Goal: Task Accomplishment & Management: Complete application form

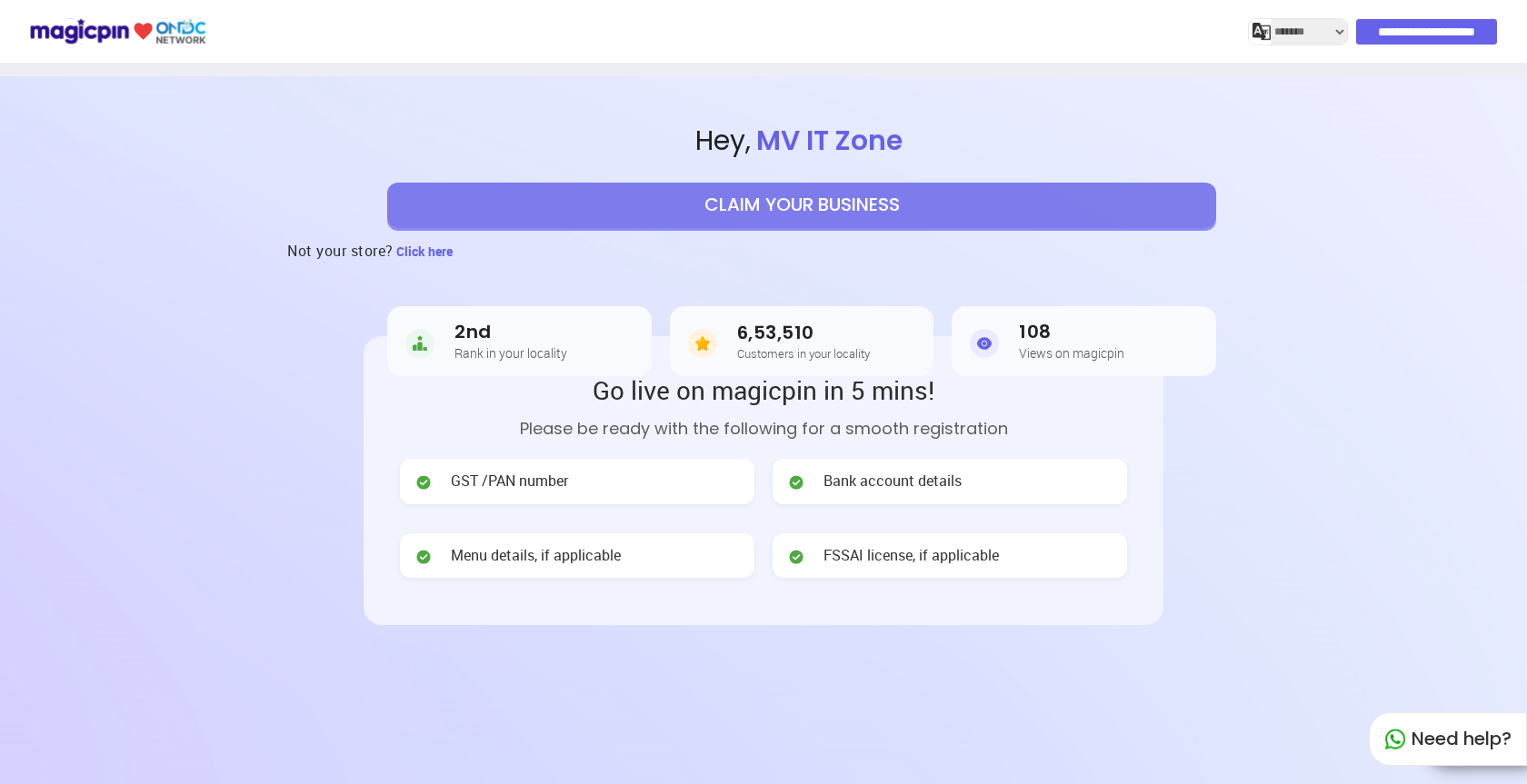
select select "*******"
click at [513, 490] on span "GST /PAN number" at bounding box center [509, 480] width 118 height 21
click at [524, 490] on span "GST /PAN number" at bounding box center [509, 480] width 118 height 21
click at [514, 483] on span "GST /PAN number" at bounding box center [509, 480] width 118 height 21
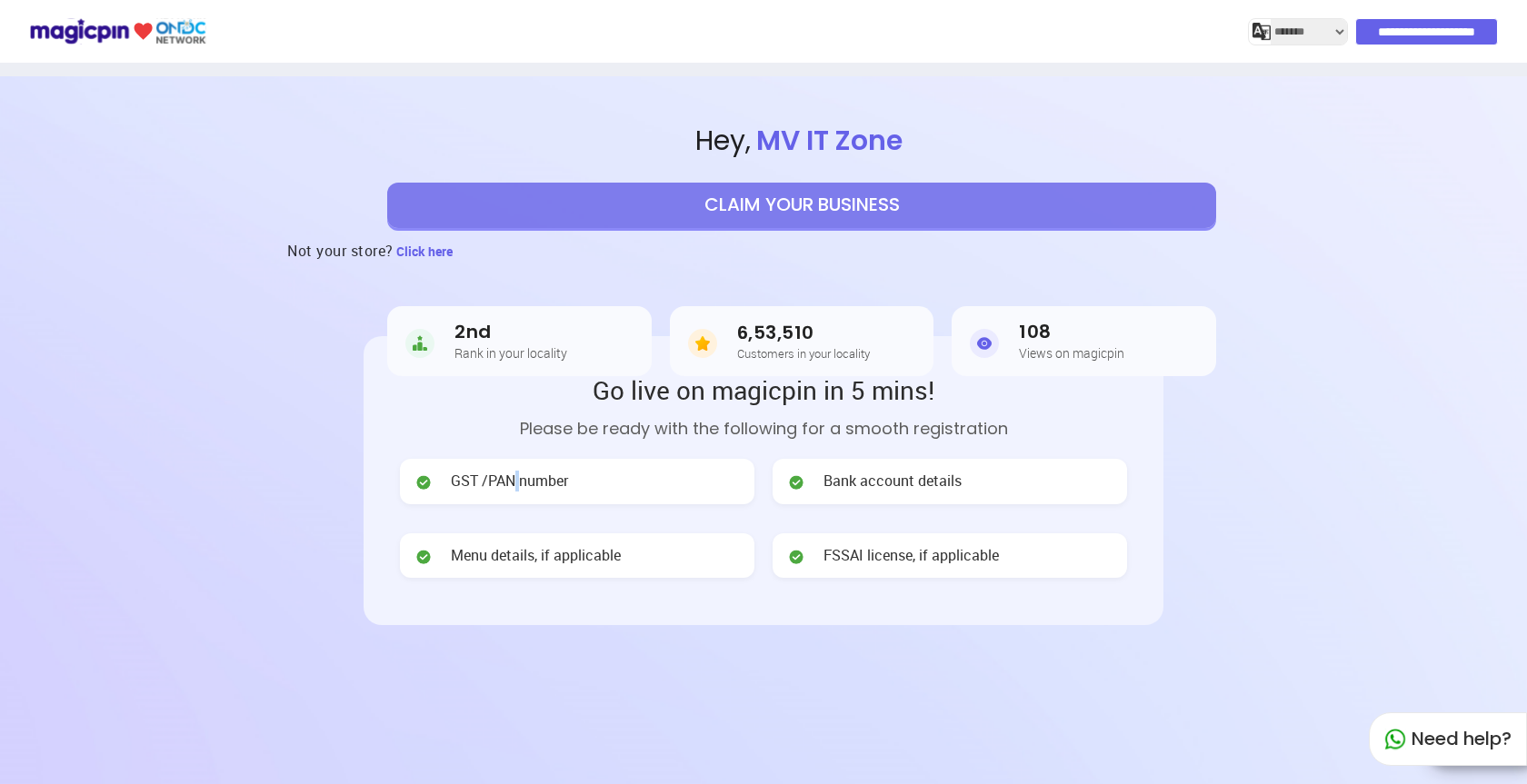
click at [514, 483] on span "GST /PAN number" at bounding box center [509, 480] width 118 height 21
click at [515, 483] on span "GST /PAN number" at bounding box center [509, 480] width 118 height 21
click at [593, 476] on div "GST /PAN number" at bounding box center [577, 481] width 355 height 46
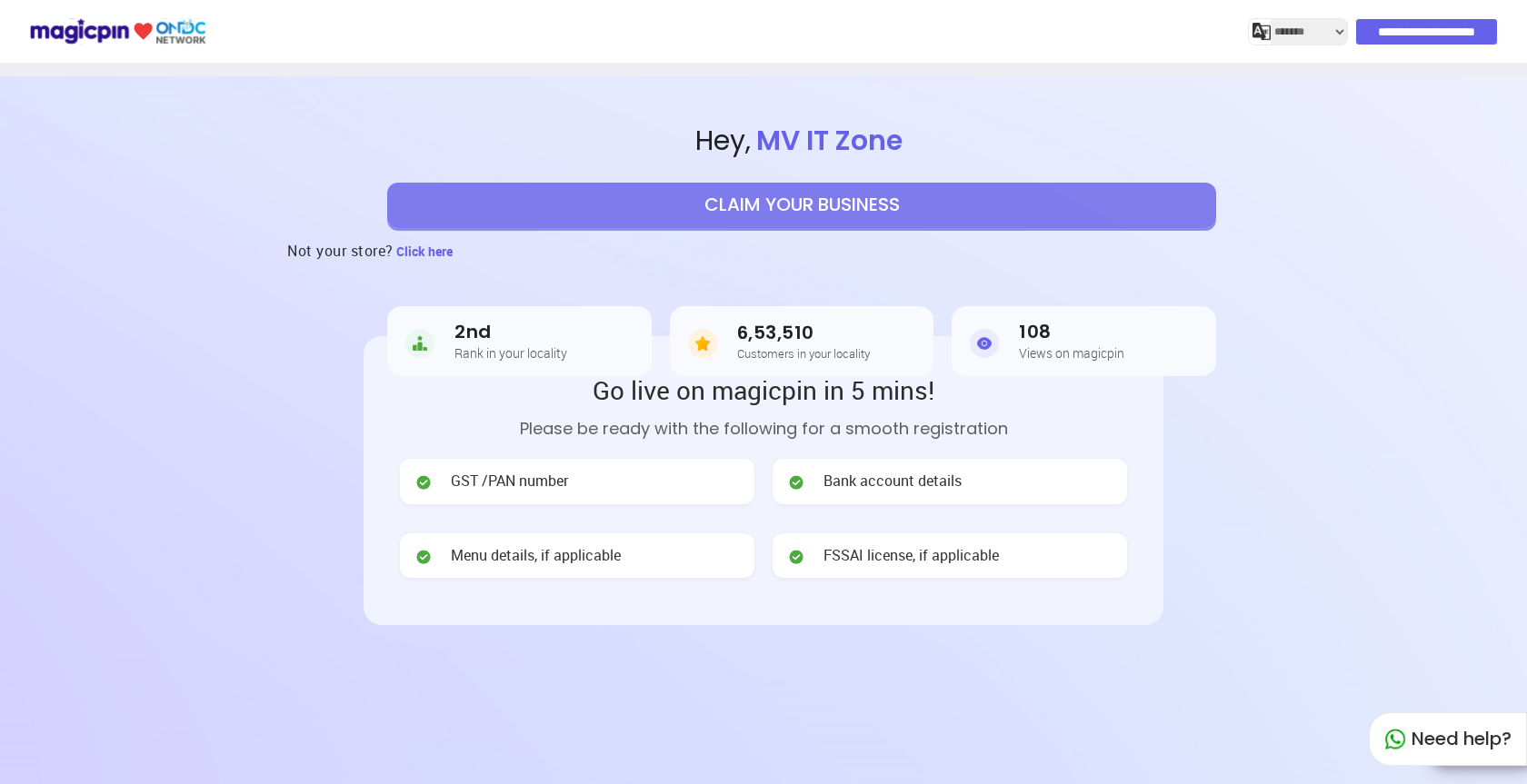
click at [844, 480] on span "Bank account details" at bounding box center [892, 480] width 139 height 21
click at [577, 552] on span "Menu details, if applicable" at bounding box center [535, 555] width 170 height 21
click at [674, 215] on button "CLAIM YOUR BUSINESS" at bounding box center [801, 205] width 829 height 46
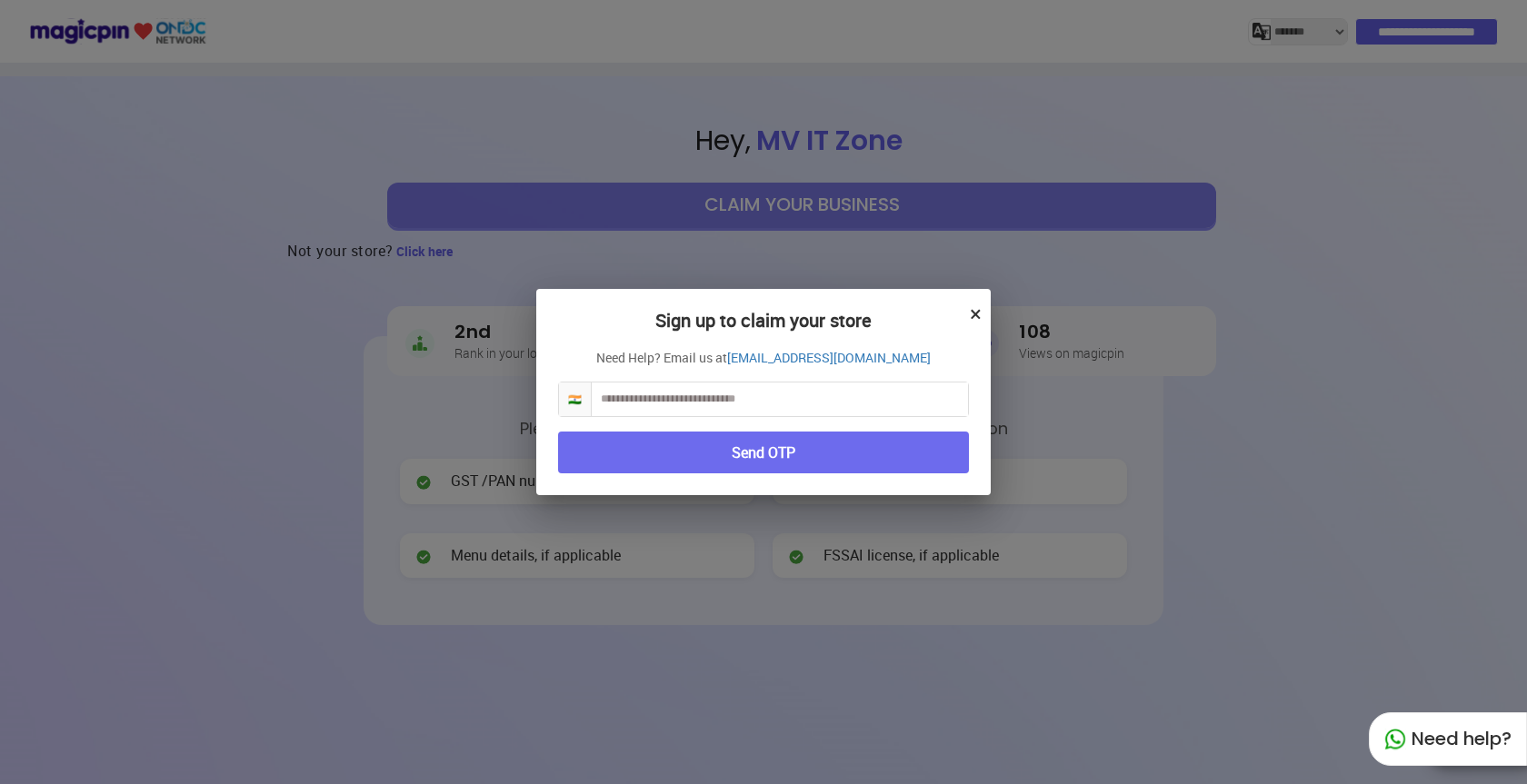
click at [688, 407] on input "text" at bounding box center [779, 399] width 377 height 34
type input "**********"
click at [725, 461] on button "Send OTP" at bounding box center [763, 453] width 411 height 43
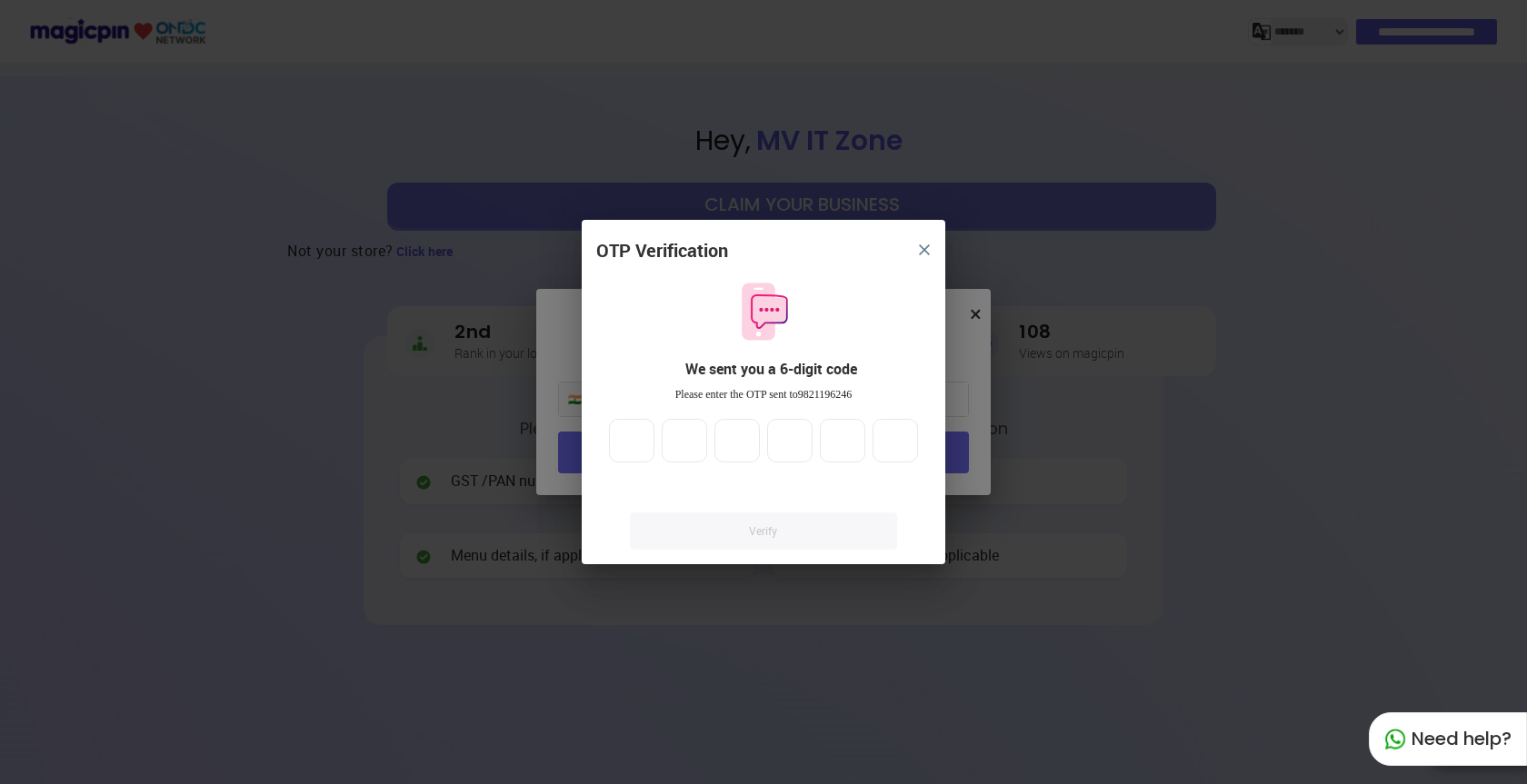
click at [1250, 532] on div "OTP Verification We sent you a 6-digit code Please enter the OTP sent to 982119…" at bounding box center [763, 392] width 1527 height 784
